Goal: Book appointment/travel/reservation

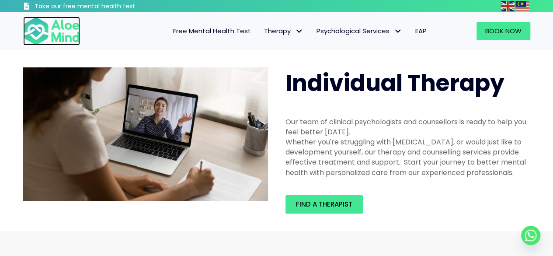
click at [55, 29] on img at bounding box center [51, 31] width 57 height 29
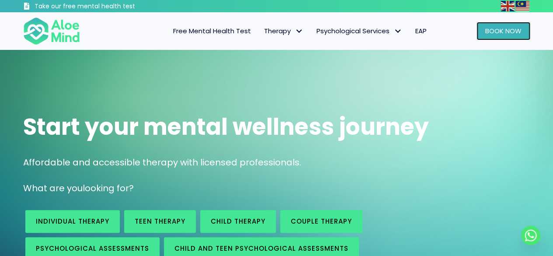
click at [488, 31] on span "Book Now" at bounding box center [504, 30] width 36 height 9
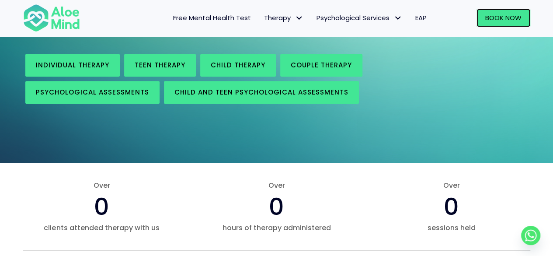
scroll to position [262, 0]
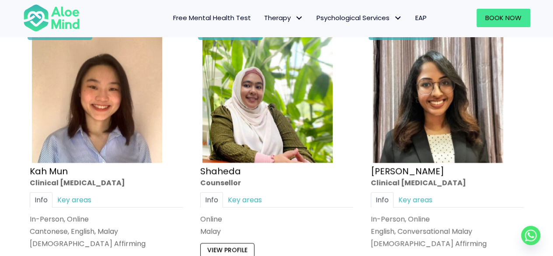
scroll to position [569, 0]
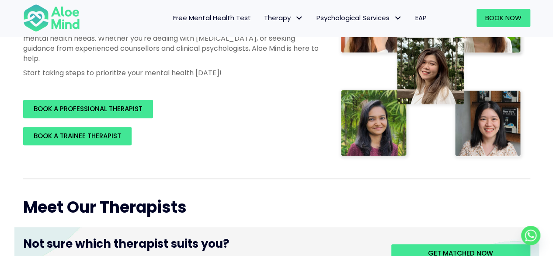
click at [204, 141] on div "BOOK A TRAINEE THERAPIST" at bounding box center [171, 136] width 297 height 18
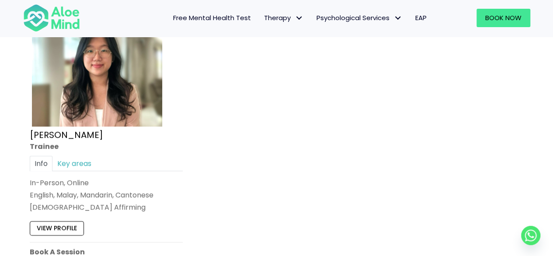
scroll to position [3734, 0]
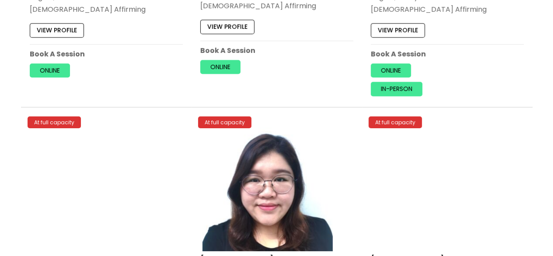
scroll to position [3288, 0]
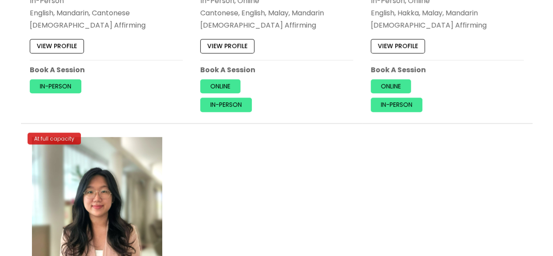
scroll to position [3596, 0]
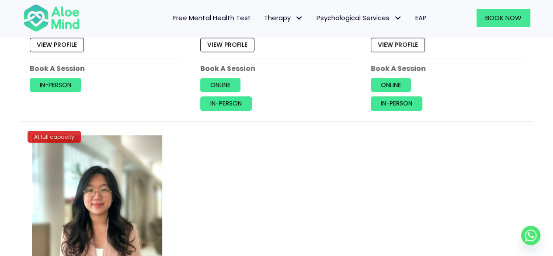
scroll to position [3596, 0]
